Goal: Task Accomplishment & Management: Use online tool/utility

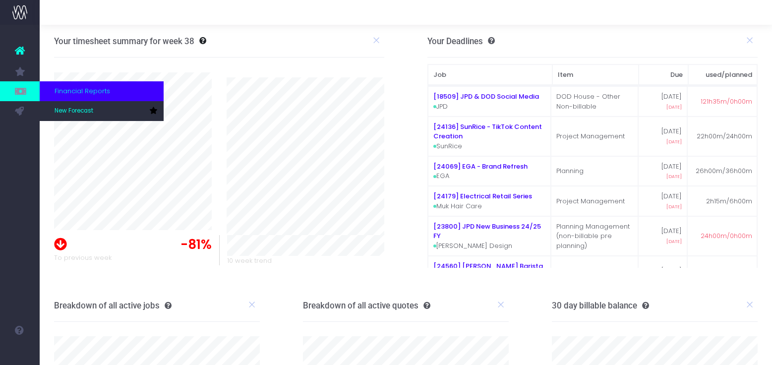
click at [17, 93] on icon at bounding box center [20, 91] width 10 height 11
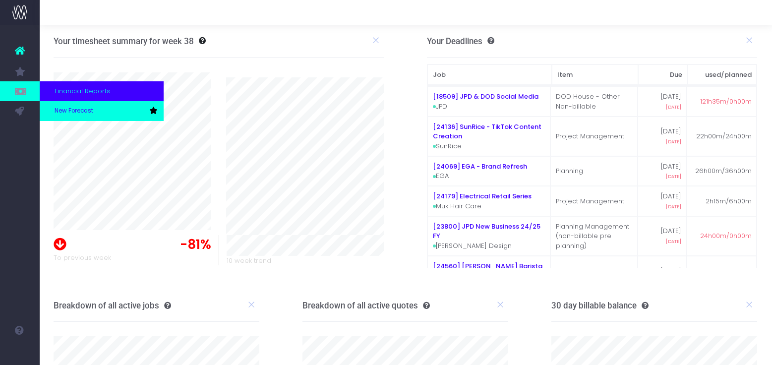
click at [58, 110] on span "New Forecast" at bounding box center [74, 111] width 39 height 9
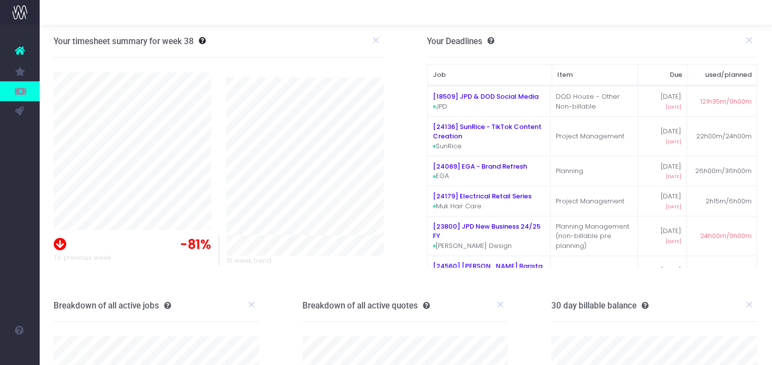
scroll to position [4, 0]
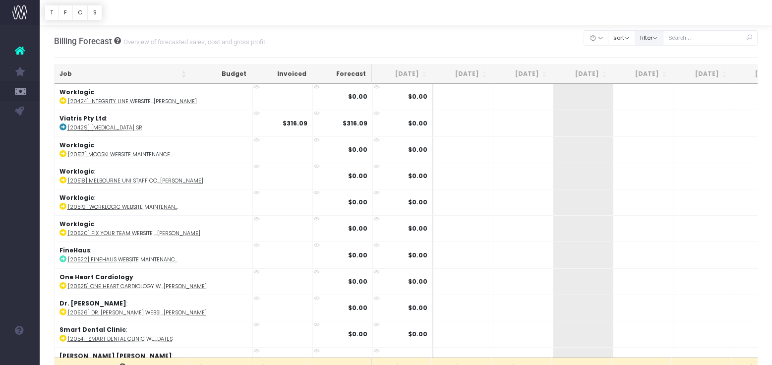
click at [664, 38] on button "filter" at bounding box center [649, 37] width 29 height 15
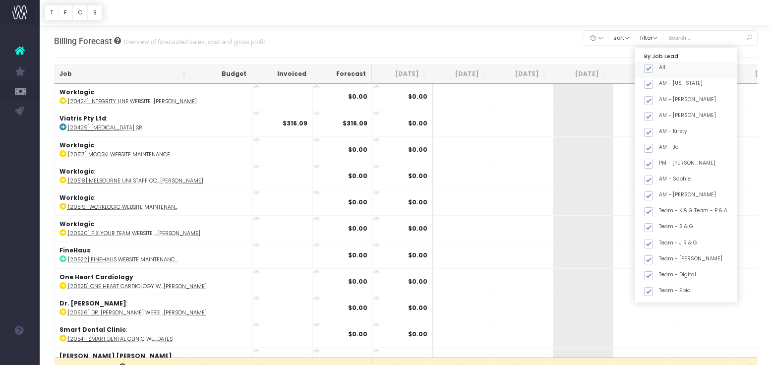
click at [666, 67] on label "All" at bounding box center [654, 68] width 21 height 8
click at [666, 67] on input "All" at bounding box center [662, 67] width 6 height 6
checkbox input "false"
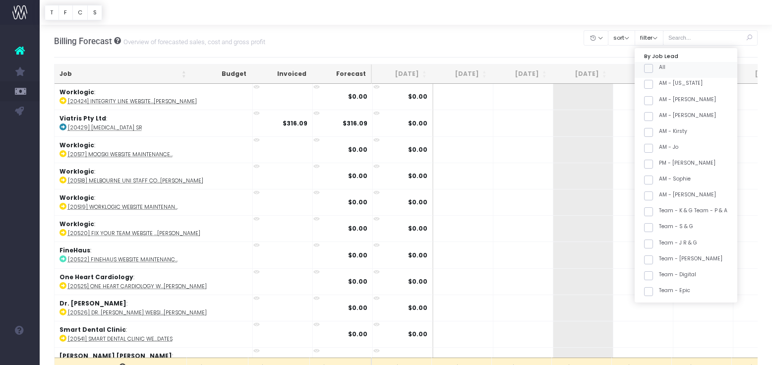
checkbox input "false"
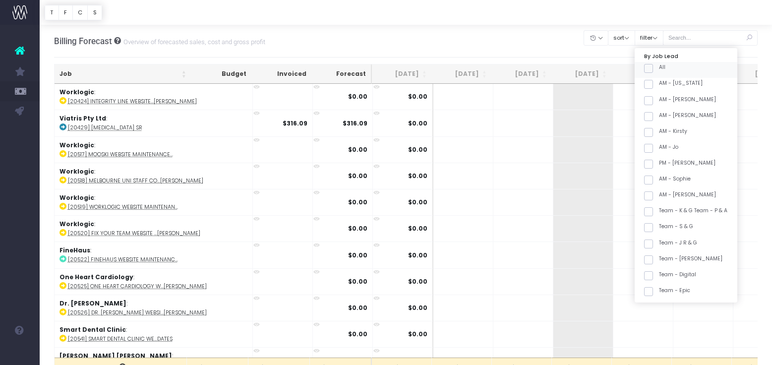
checkbox input "false"
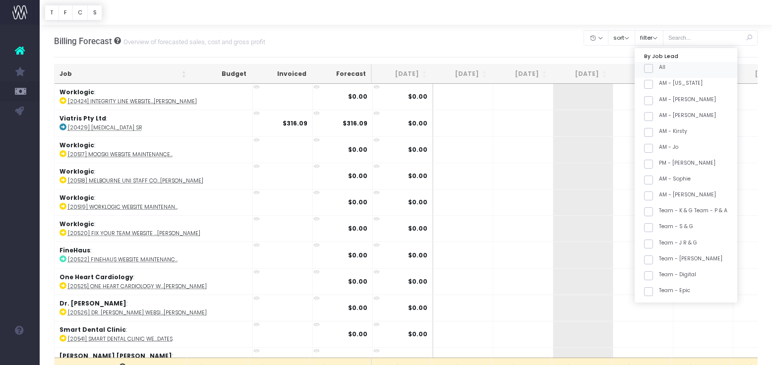
checkbox input "false"
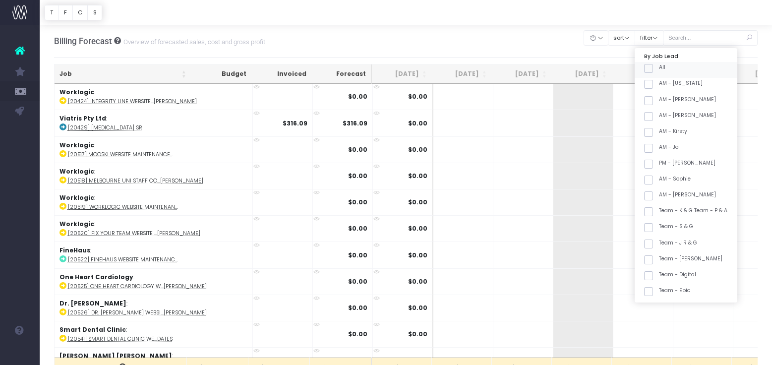
checkbox input "false"
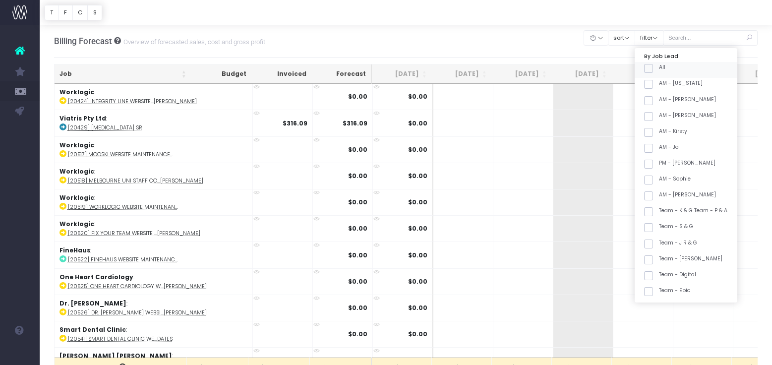
checkbox input "false"
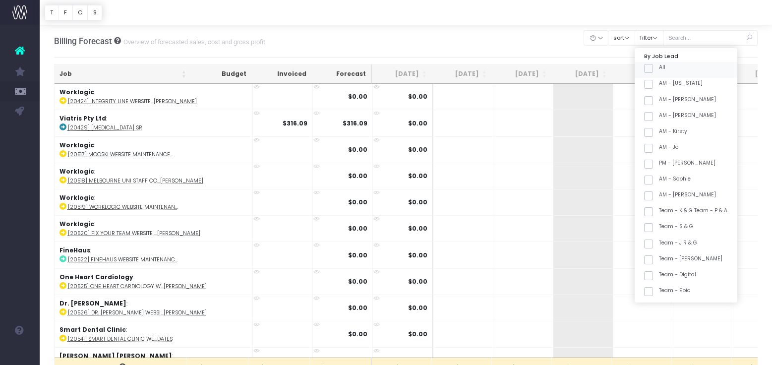
checkbox input "false"
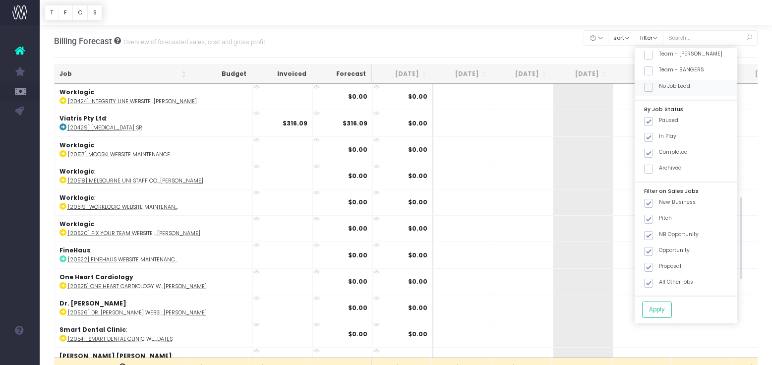
scroll to position [441, 0]
click at [703, 56] on label "Team - [PERSON_NAME]" at bounding box center [683, 57] width 78 height 8
click at [666, 56] on input "Team - [PERSON_NAME]" at bounding box center [662, 56] width 6 height 6
checkbox input "true"
click at [672, 310] on button "Apply" at bounding box center [657, 310] width 30 height 16
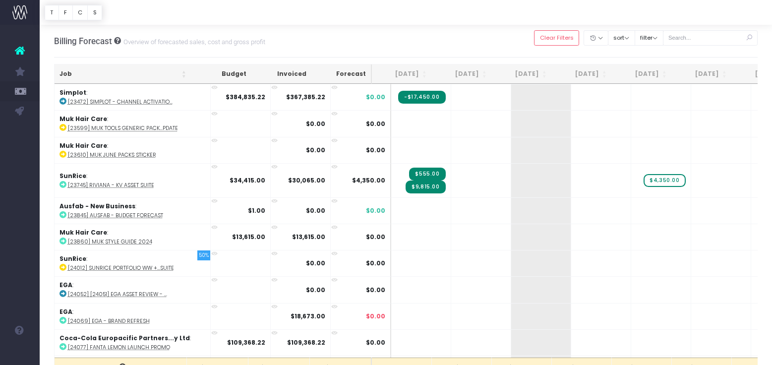
click at [124, 71] on th "Job" at bounding box center [123, 73] width 137 height 19
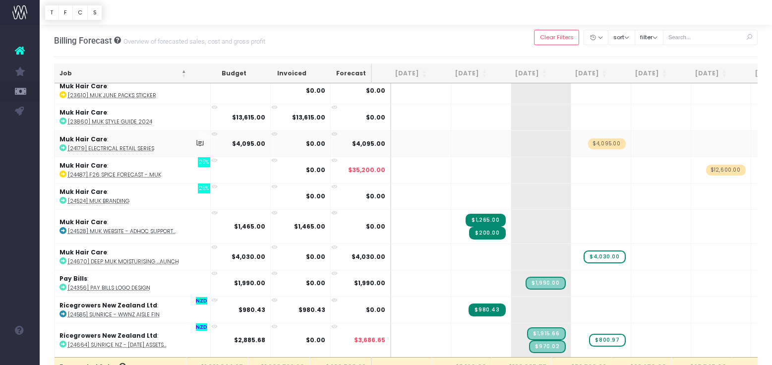
scroll to position [826, 0]
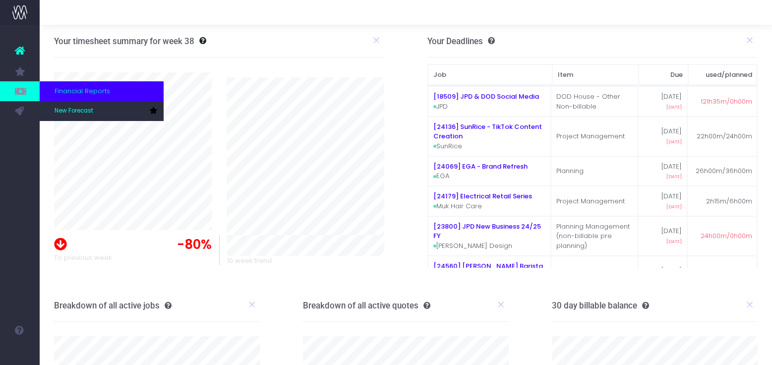
click at [21, 90] on icon at bounding box center [20, 91] width 10 height 11
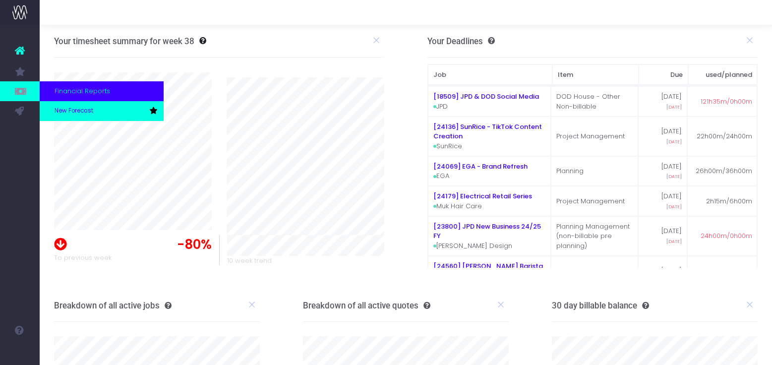
click at [61, 108] on span "New Forecast" at bounding box center [74, 111] width 39 height 9
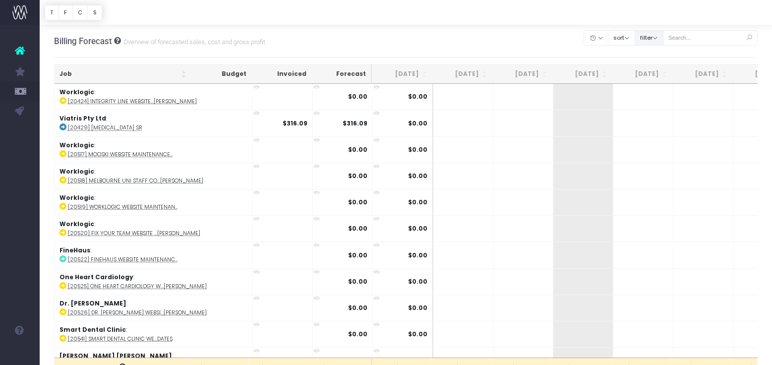
click at [664, 38] on button "filter" at bounding box center [649, 37] width 29 height 15
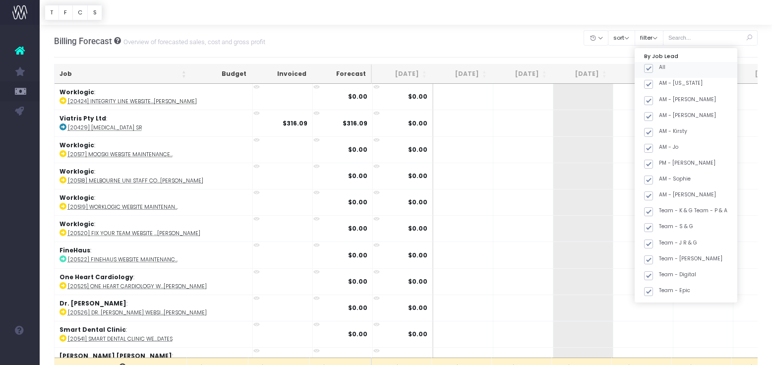
click at [653, 70] on span at bounding box center [648, 68] width 9 height 9
click at [664, 70] on input "All" at bounding box center [662, 67] width 6 height 6
checkbox input "false"
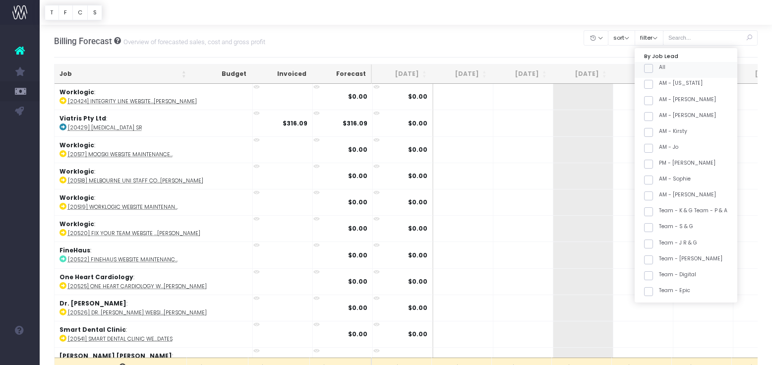
checkbox input "false"
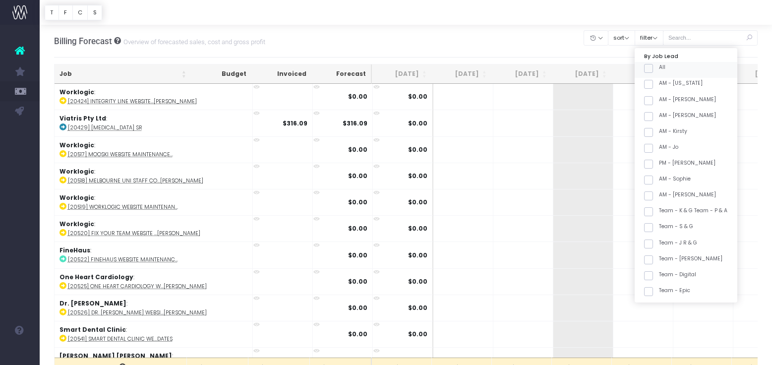
checkbox input "false"
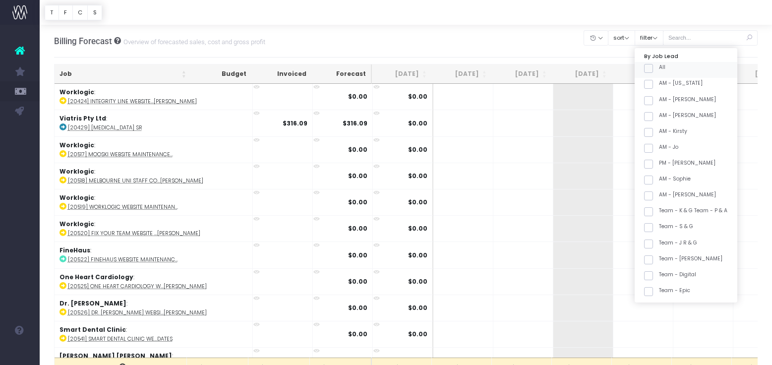
checkbox input "false"
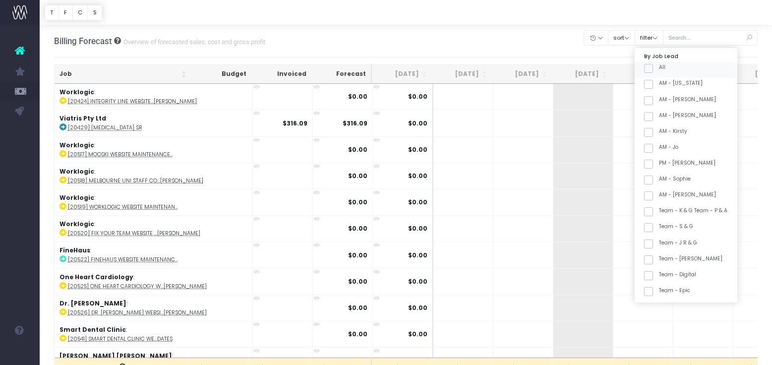
checkbox input "false"
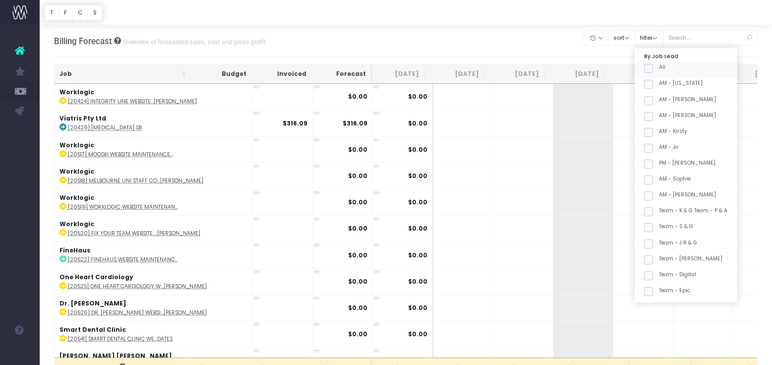
checkbox input "false"
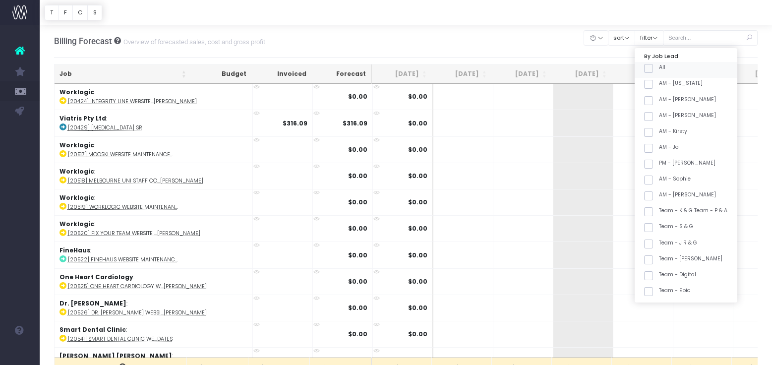
checkbox input "false"
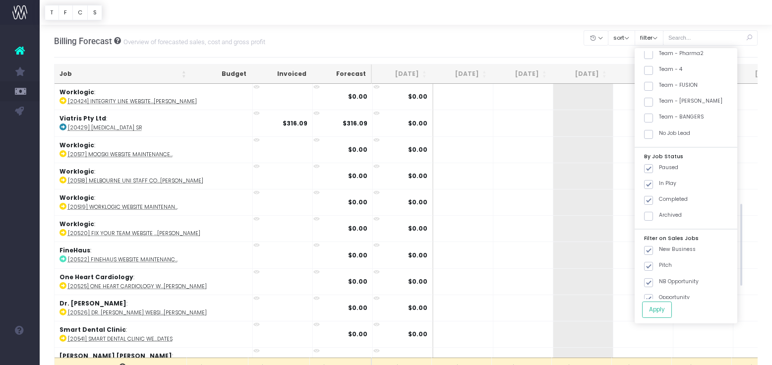
scroll to position [381, 0]
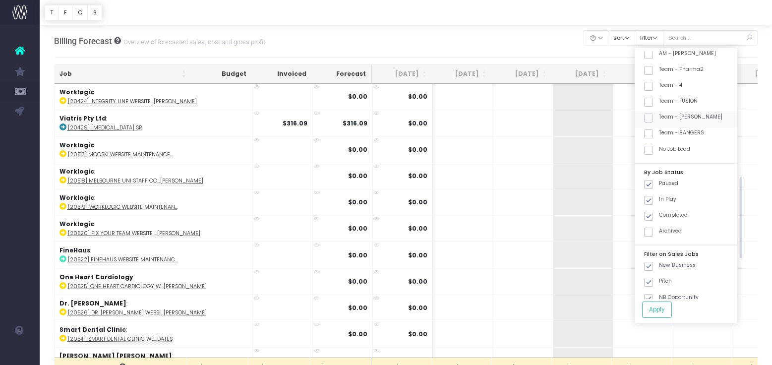
click at [696, 115] on label "Team - [PERSON_NAME]" at bounding box center [683, 117] width 78 height 8
click at [666, 115] on input "Team - [PERSON_NAME]" at bounding box center [662, 116] width 6 height 6
checkbox input "true"
click at [672, 309] on button "Apply" at bounding box center [657, 310] width 30 height 16
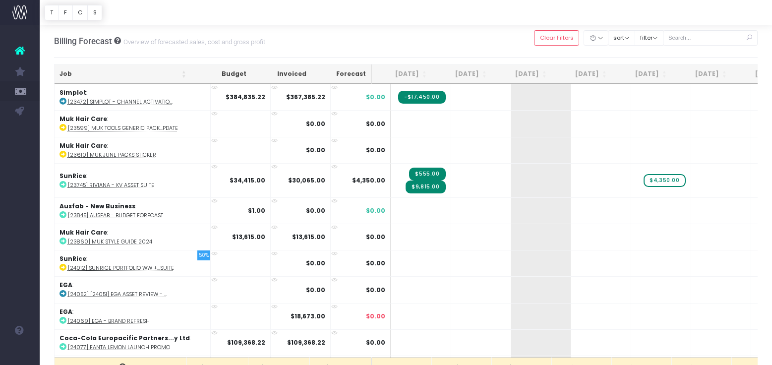
click at [129, 73] on th "Job" at bounding box center [123, 73] width 137 height 19
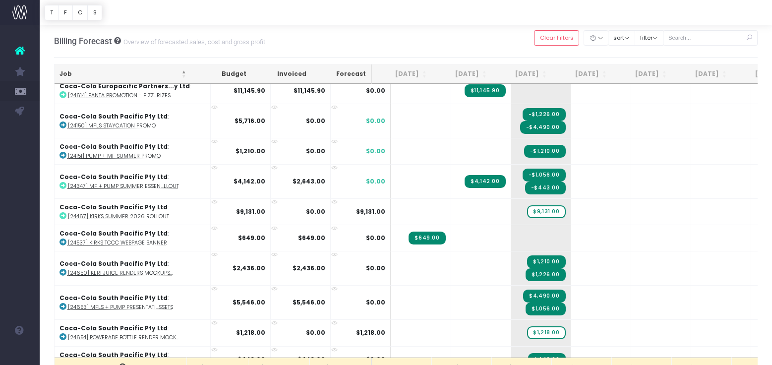
scroll to position [195, 0]
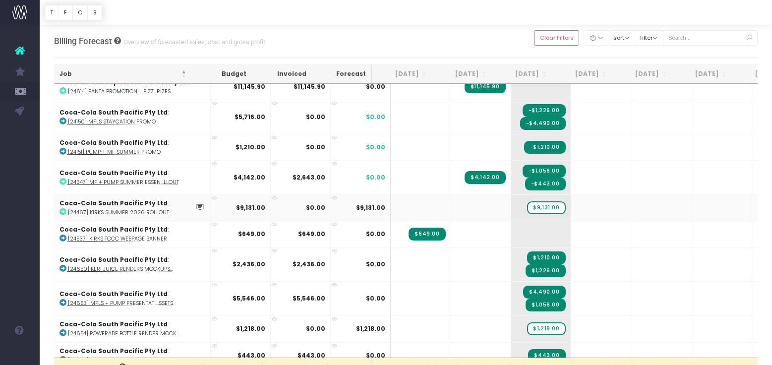
click at [136, 211] on abbr "[24467] Kirks Summer 2026 Rollout" at bounding box center [118, 212] width 101 height 7
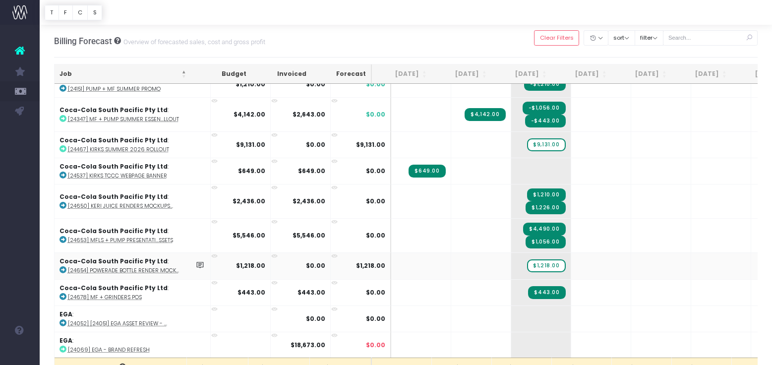
scroll to position [262, 0]
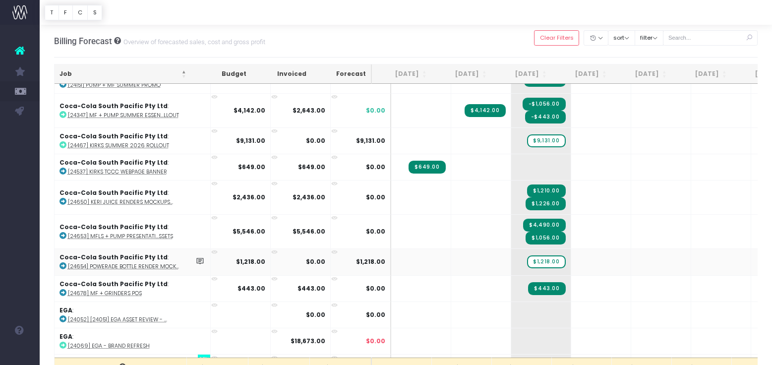
click at [158, 265] on abbr "[24654] Powerade Bottle Render Mock..." at bounding box center [123, 266] width 111 height 7
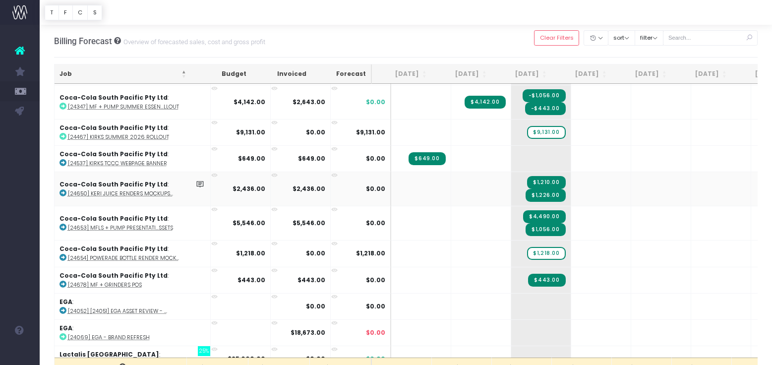
scroll to position [276, 0]
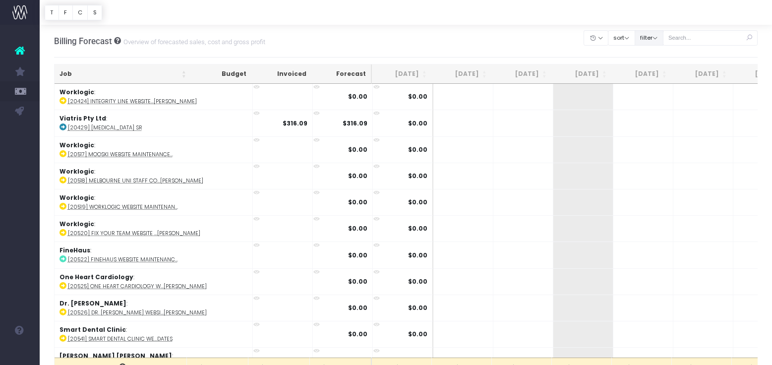
drag, startPoint x: 669, startPoint y: 32, endPoint x: 670, endPoint y: 37, distance: 5.1
click at [664, 32] on button "filter" at bounding box center [649, 37] width 29 height 15
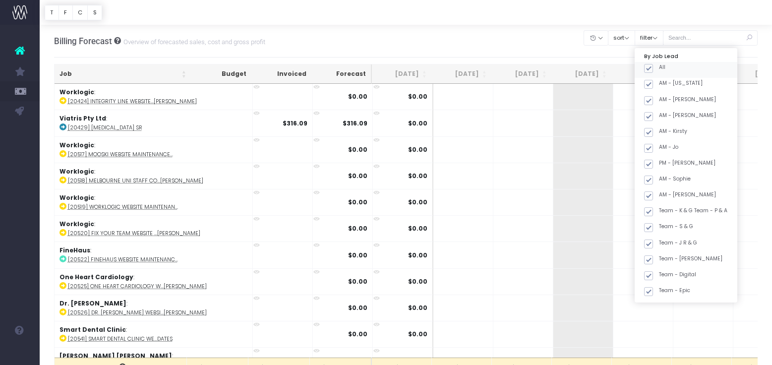
drag, startPoint x: 662, startPoint y: 68, endPoint x: 665, endPoint y: 86, distance: 17.7
click at [653, 68] on span at bounding box center [648, 68] width 9 height 9
click at [662, 68] on input "All" at bounding box center [662, 67] width 6 height 6
checkbox input "false"
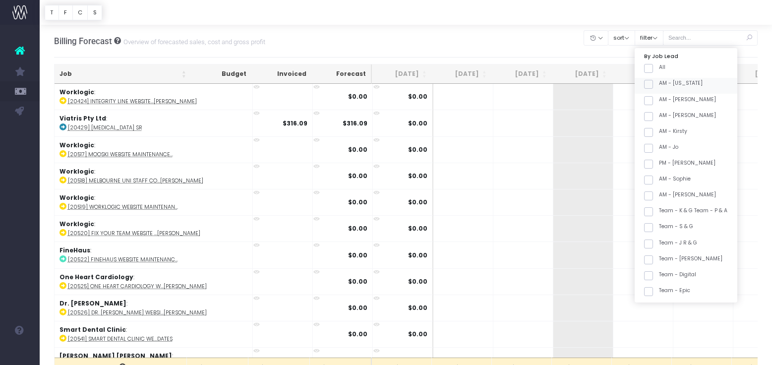
checkbox input "false"
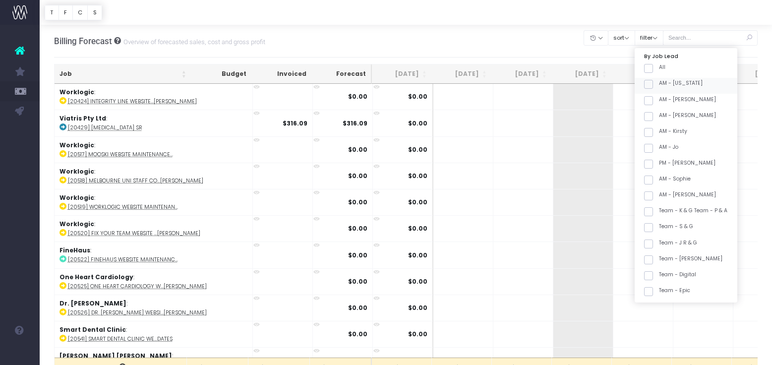
checkbox input "false"
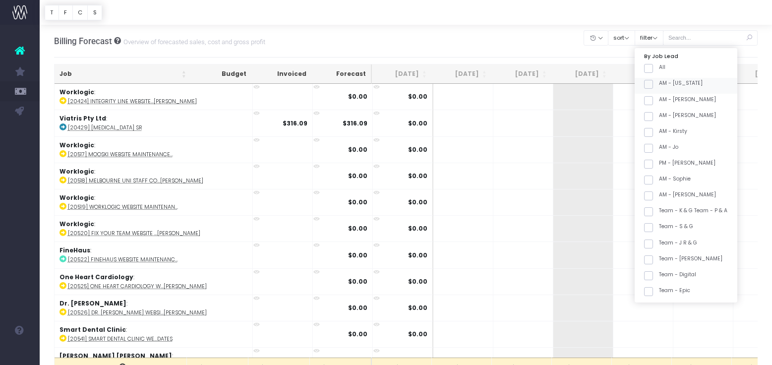
checkbox input "false"
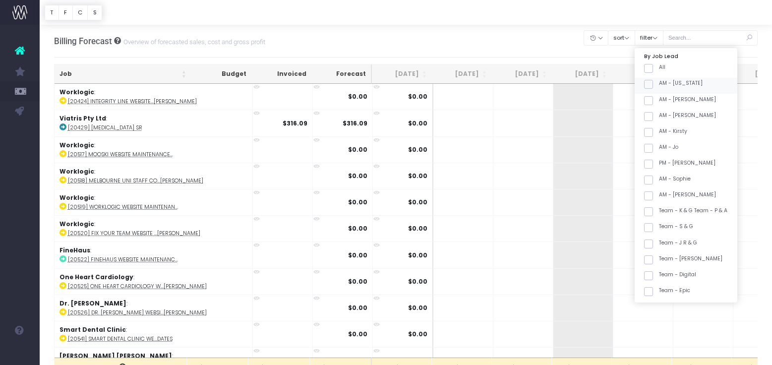
checkbox input "false"
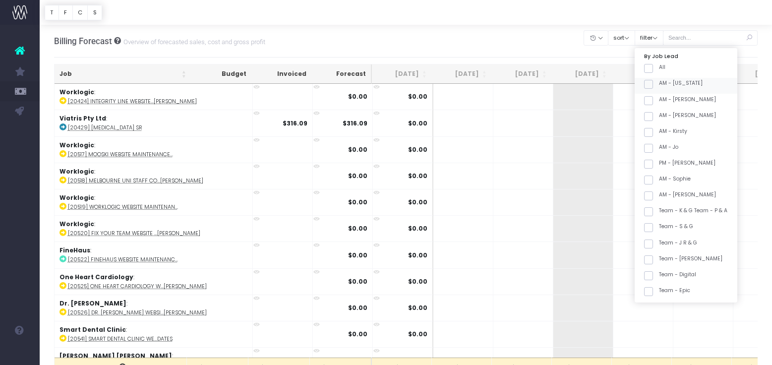
checkbox input "false"
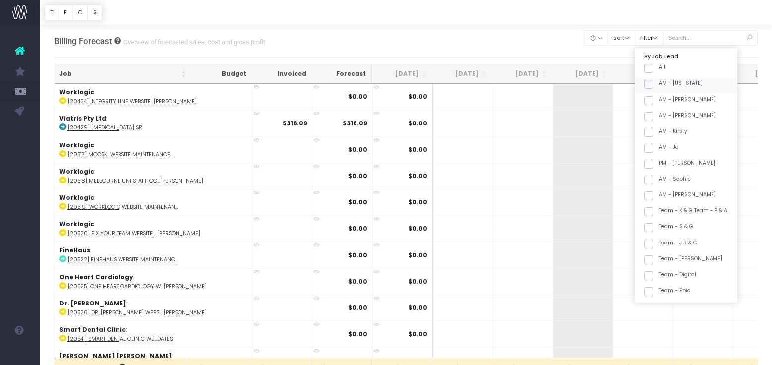
checkbox input "false"
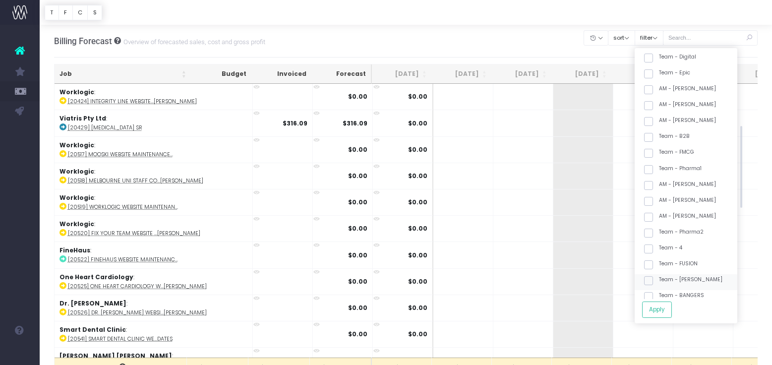
scroll to position [220, 0]
click at [702, 277] on label "Team - [PERSON_NAME]" at bounding box center [683, 277] width 78 height 8
click at [666, 277] on input "Team - [PERSON_NAME]" at bounding box center [662, 276] width 6 height 6
checkbox input "true"
click at [664, 316] on button "Apply" at bounding box center [657, 310] width 30 height 16
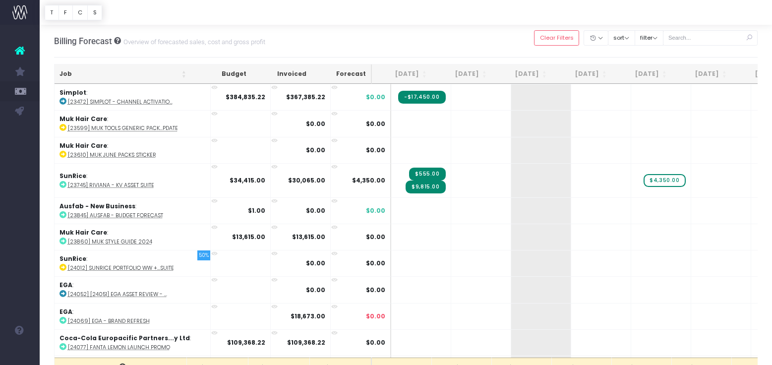
click at [128, 72] on th "Job" at bounding box center [123, 73] width 137 height 19
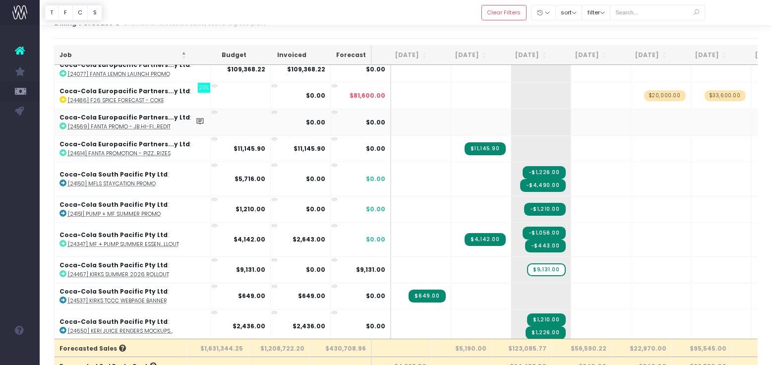
scroll to position [111, 0]
